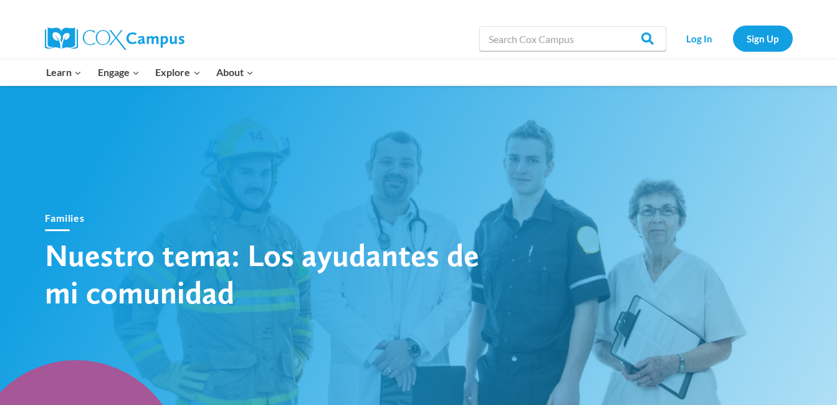
click at [361, 247] on h1 "Nuestro tema: Los ayudantes de mi comunidad" at bounding box center [263, 273] width 436 height 75
drag, startPoint x: 0, startPoint y: 0, endPoint x: 359, endPoint y: 248, distance: 436.5
click at [359, 248] on h1 "Nuestro tema: Los ayudantes de mi comunidad" at bounding box center [263, 273] width 436 height 75
click at [472, 305] on h1 "Nuestro tema: Los ayudantes de mi comunidad" at bounding box center [263, 273] width 436 height 75
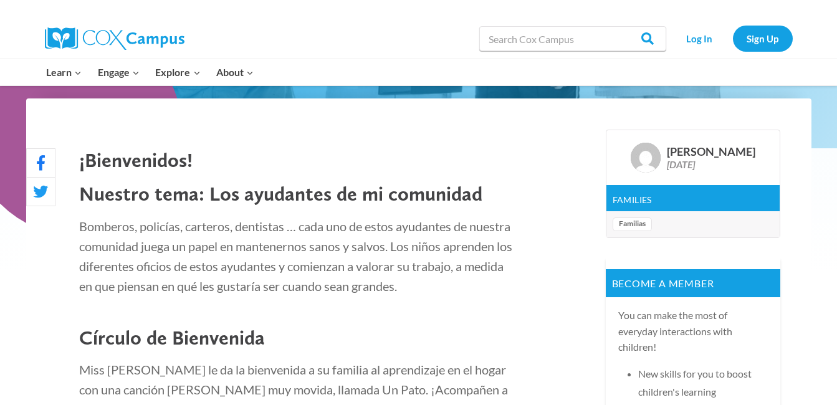
scroll to position [359, 0]
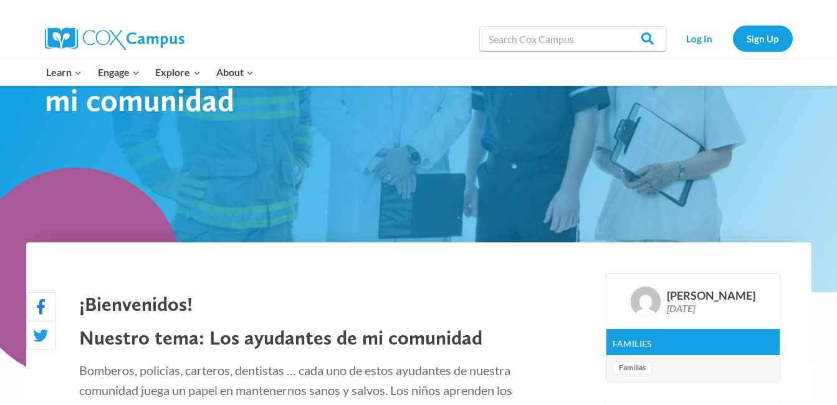
scroll to position [362, 0]
